Goal: Book appointment/travel/reservation

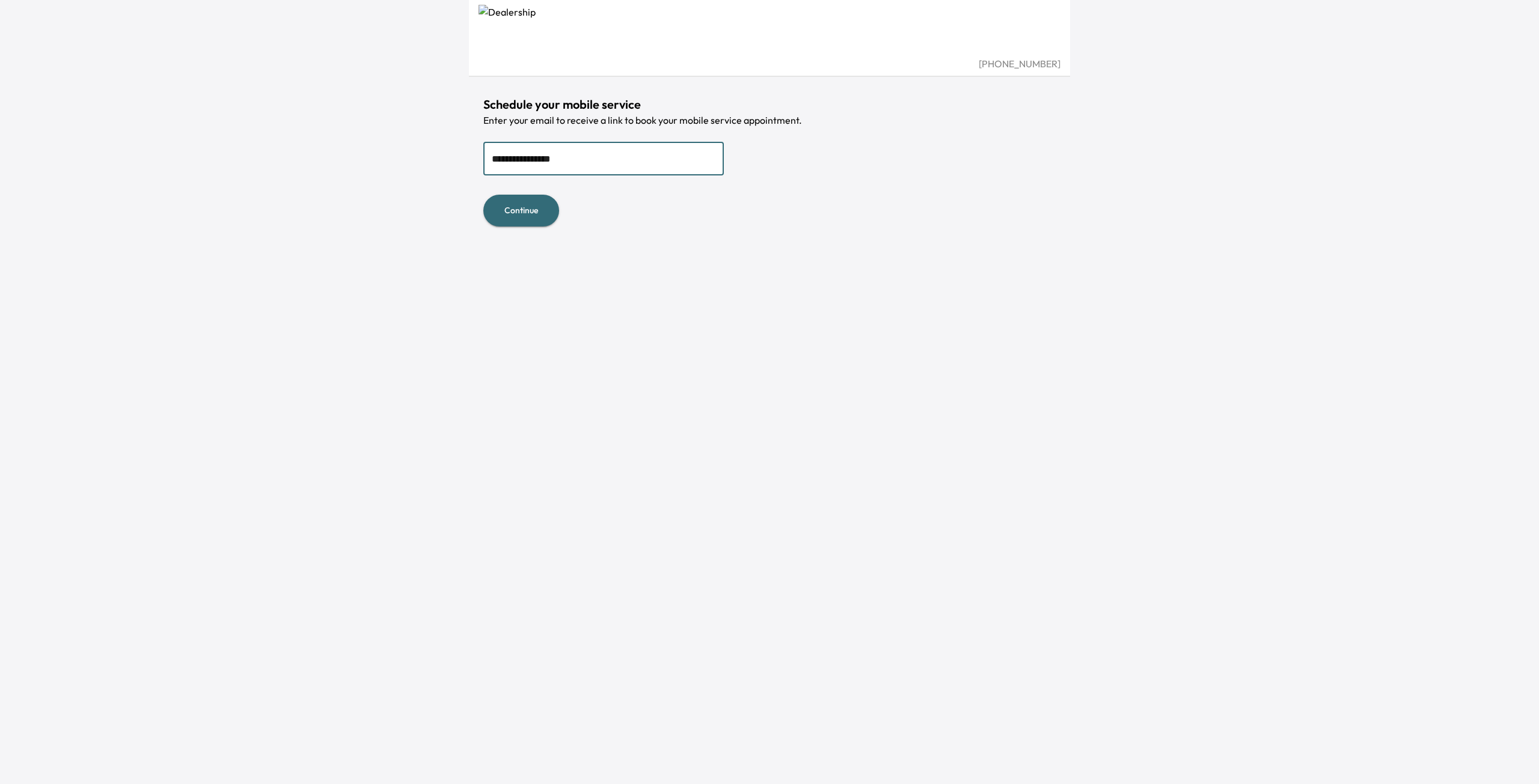
type input "**********"
click at [483, 195] on button "Continue" at bounding box center [521, 210] width 76 height 32
